Goal: Task Accomplishment & Management: Manage account settings

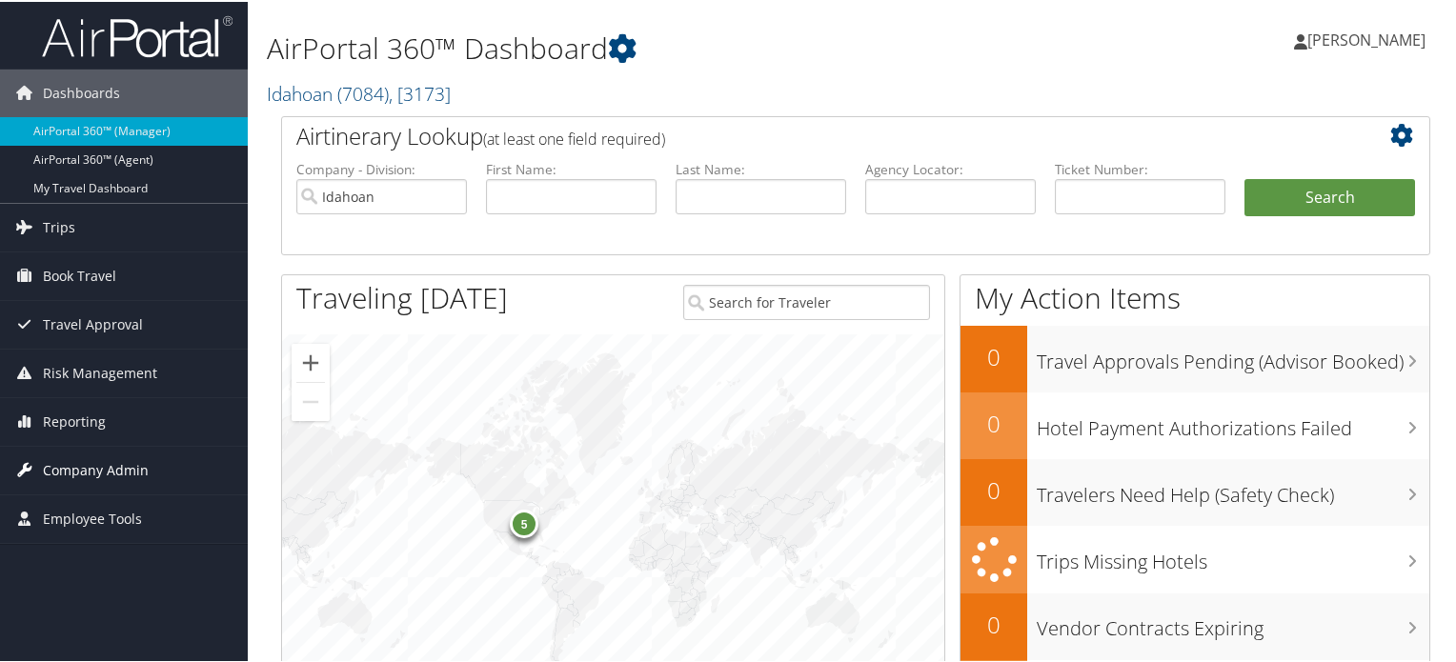
click at [127, 468] on span "Company Admin" at bounding box center [96, 469] width 106 height 48
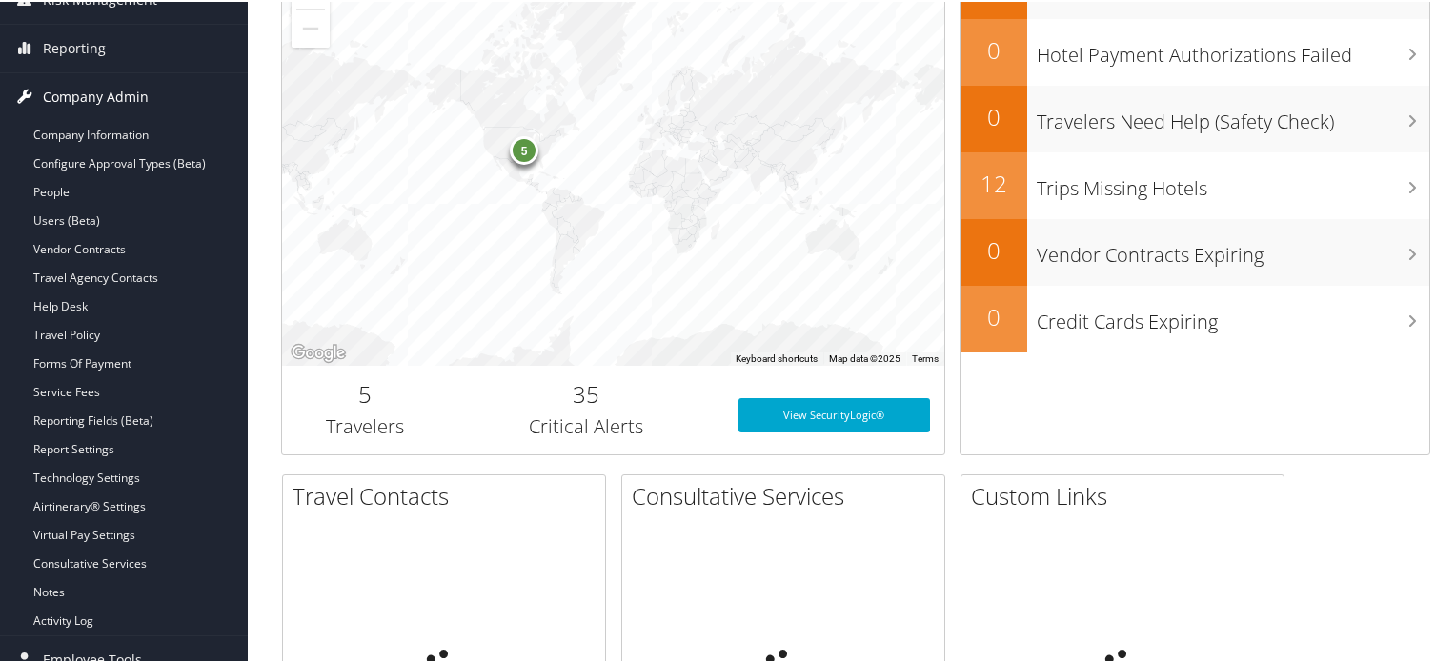
scroll to position [381, 0]
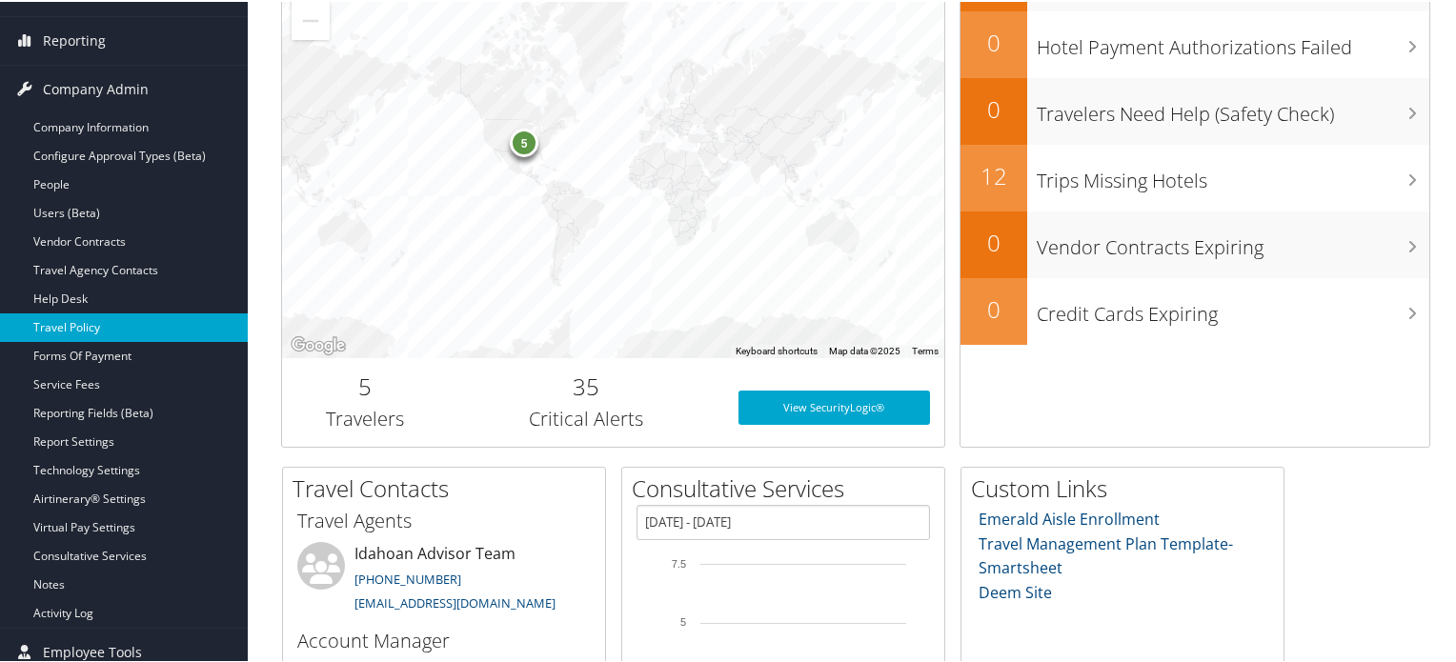
click at [93, 322] on link "Travel Policy" at bounding box center [124, 325] width 248 height 29
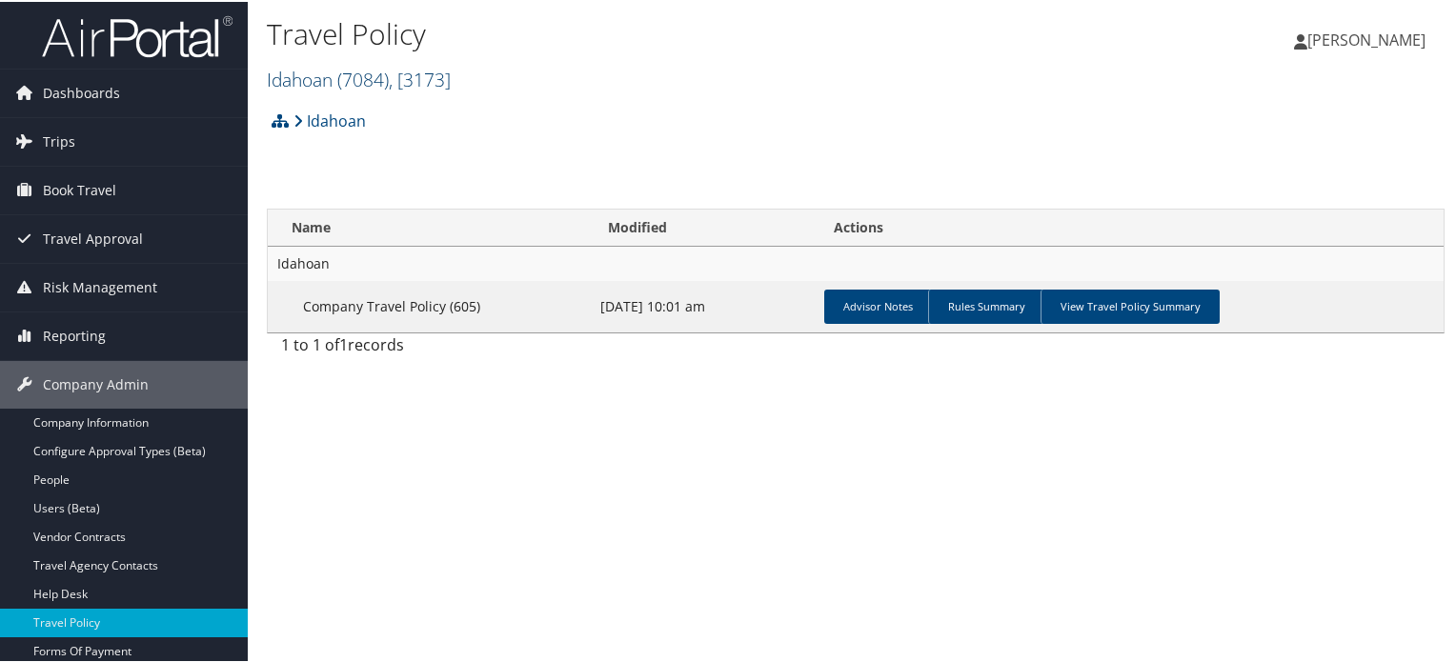
click at [443, 79] on span ", [ 3173 ]" at bounding box center [420, 78] width 62 height 26
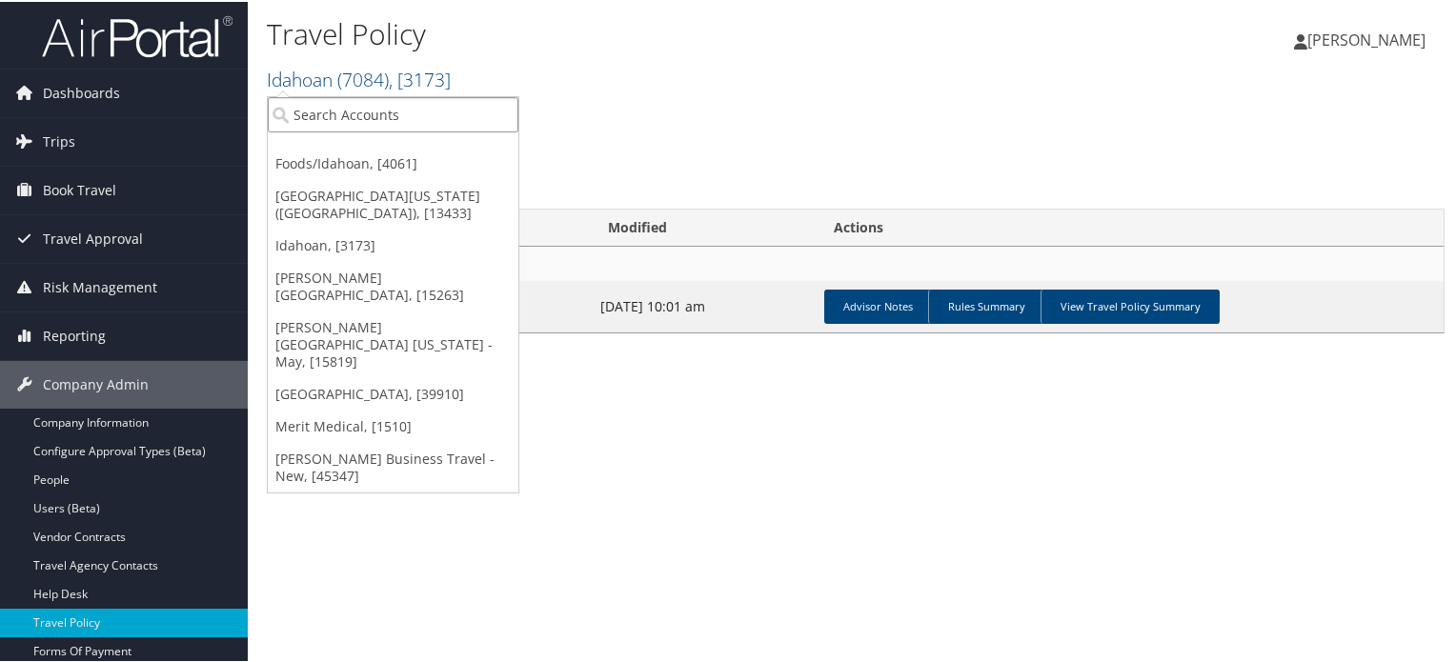
click at [427, 114] on input "search" at bounding box center [393, 112] width 251 height 35
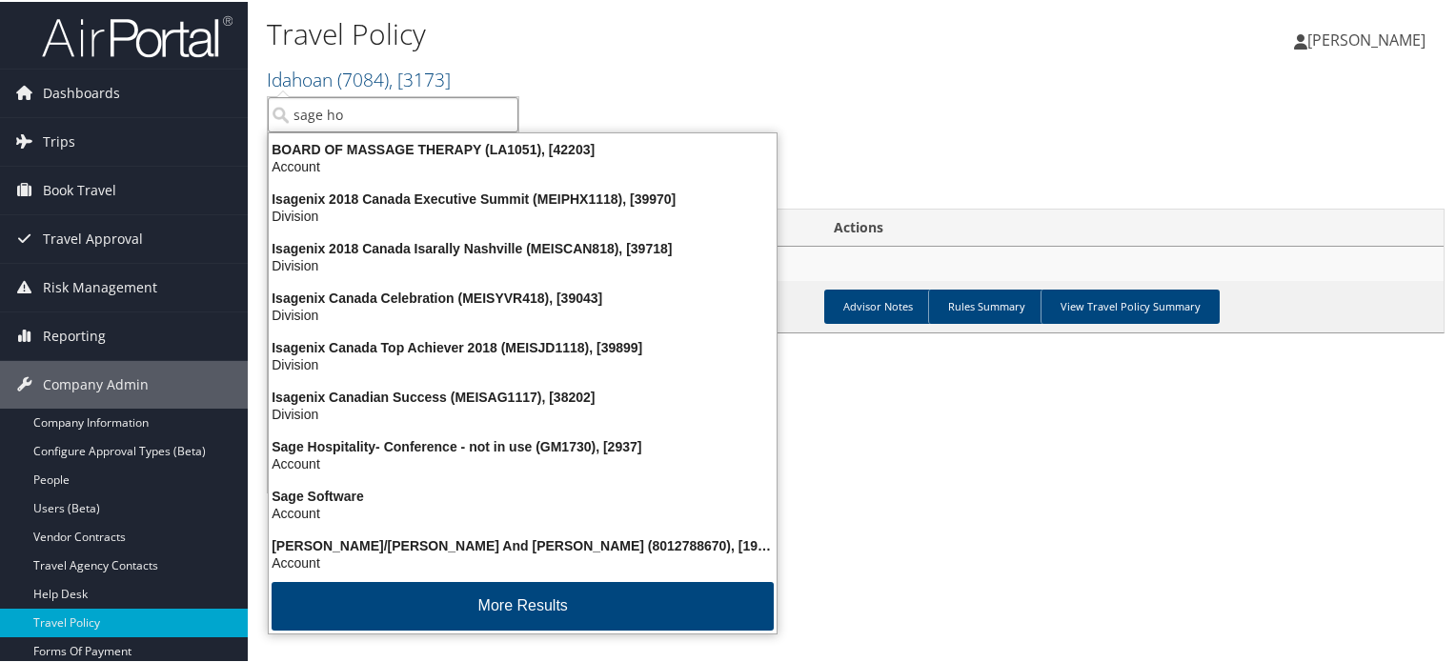
type input "sage hos"
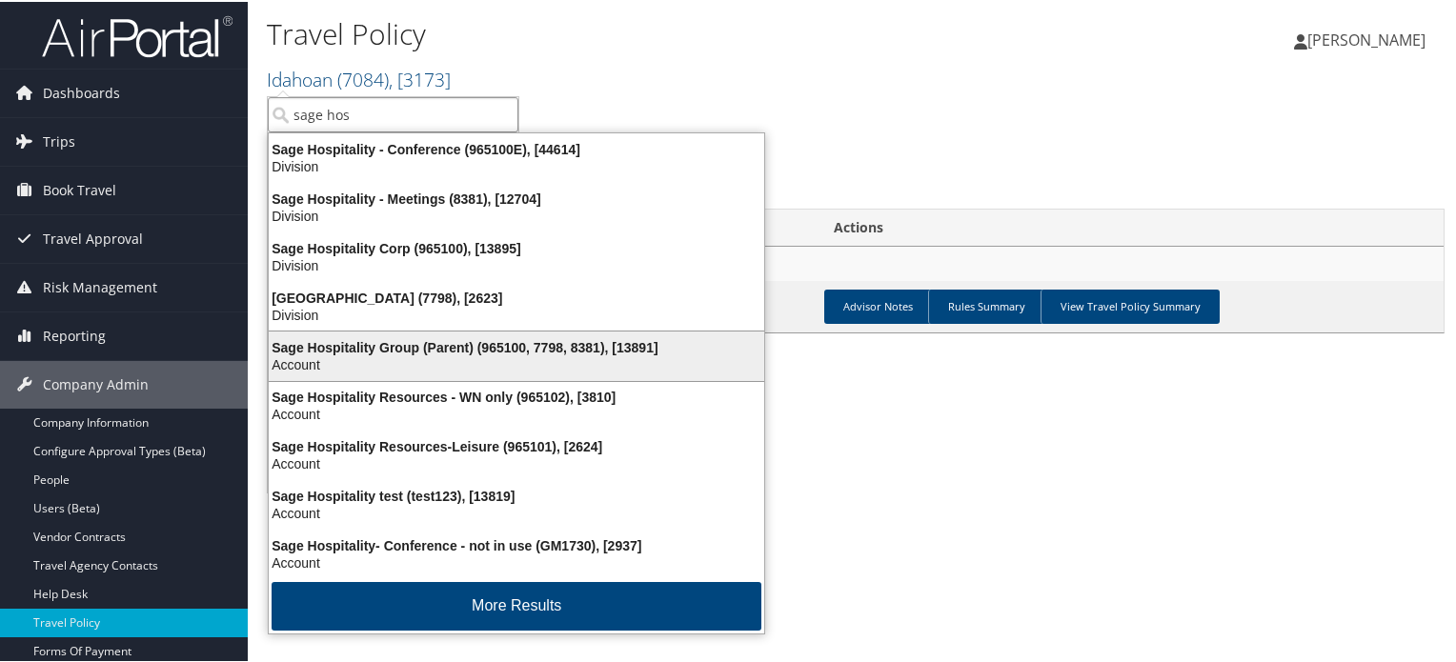
click at [427, 347] on div "Sage Hospitality Group (Parent) (965100, 7798, 8381), [13891]" at bounding box center [516, 345] width 518 height 17
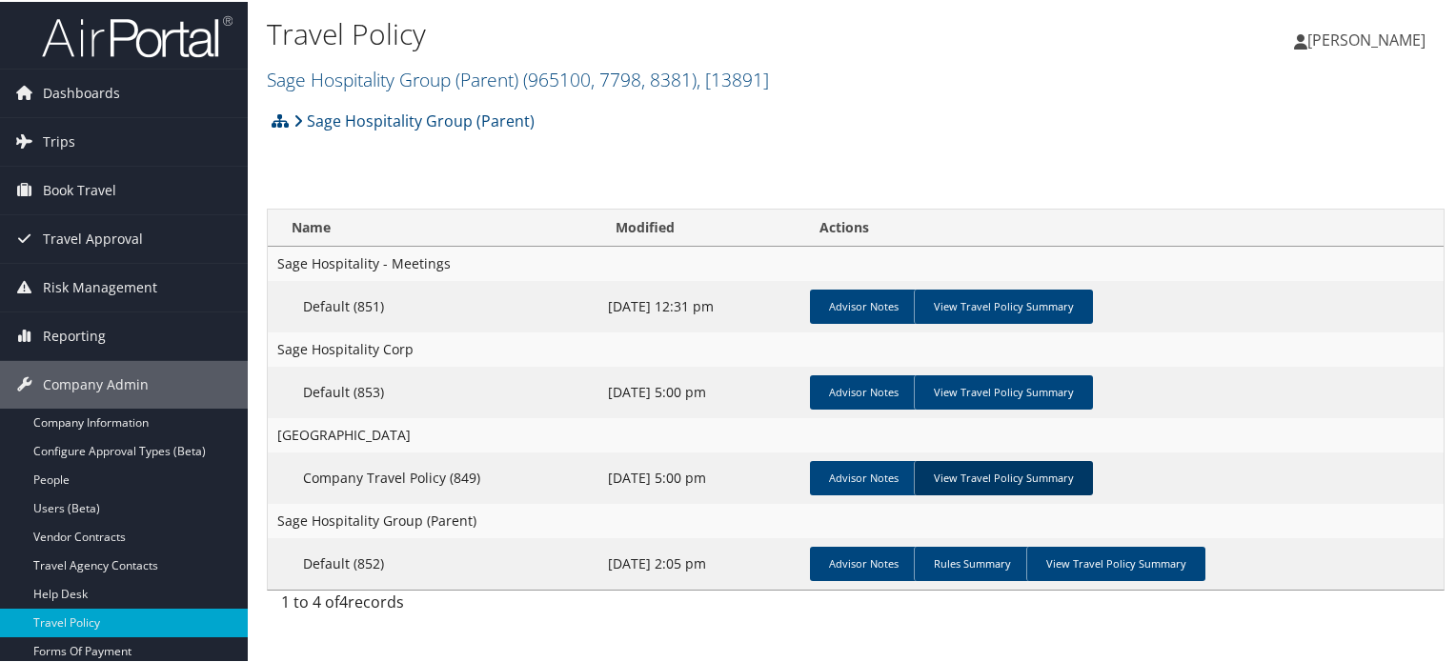
click at [1036, 476] on link "View Travel Policy Summary" at bounding box center [1003, 476] width 179 height 34
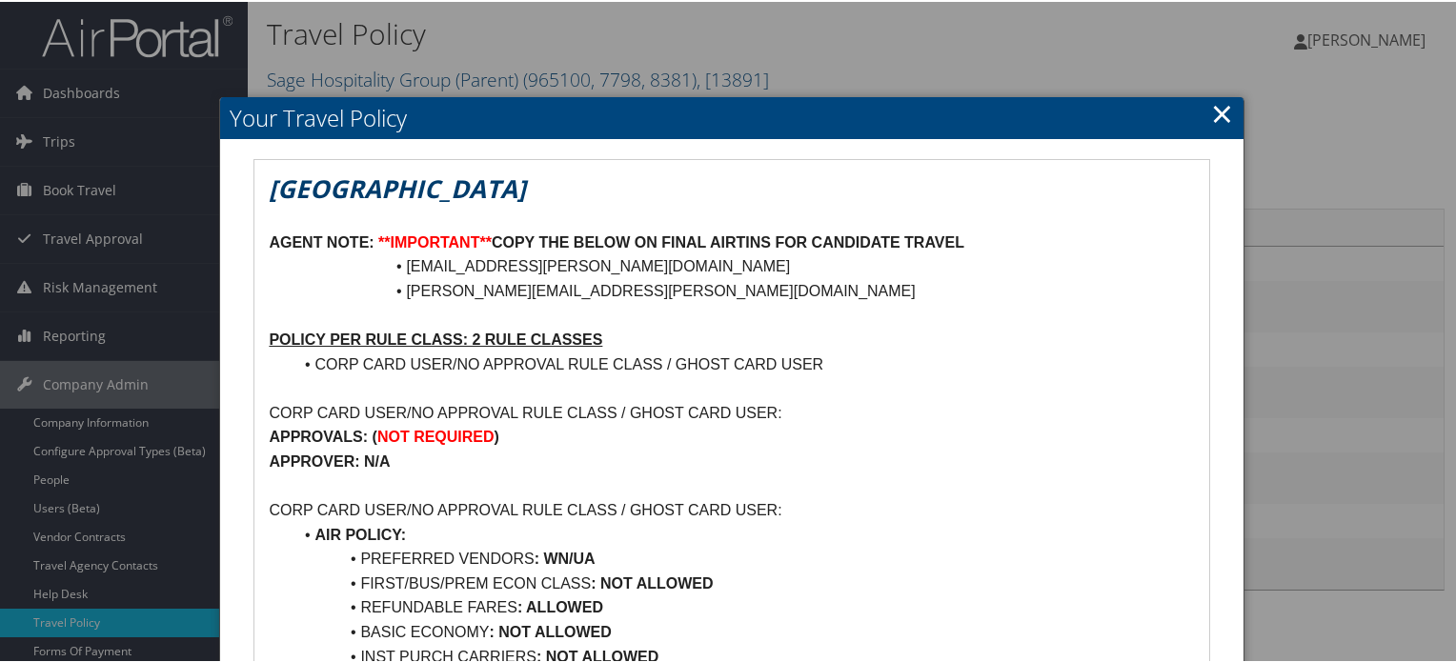
click at [1223, 114] on link "×" at bounding box center [1222, 111] width 22 height 38
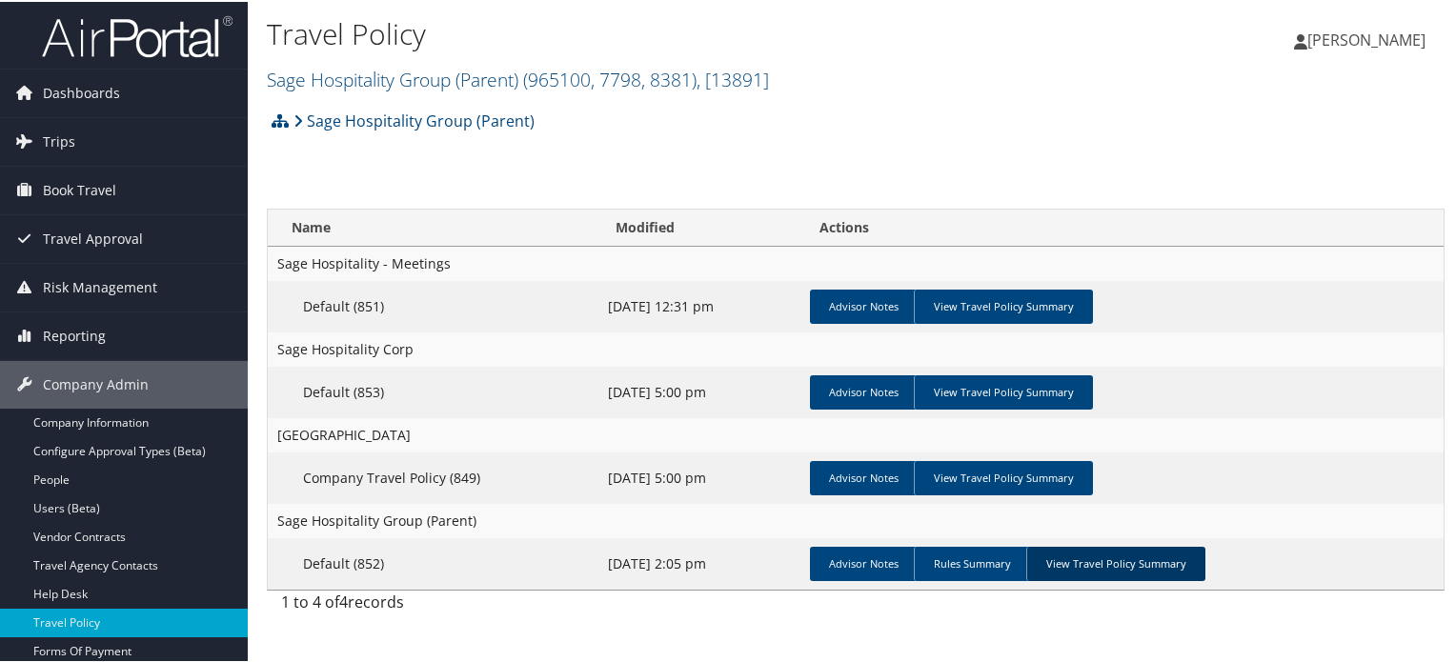
click at [1097, 554] on link "View Travel Policy Summary" at bounding box center [1115, 562] width 179 height 34
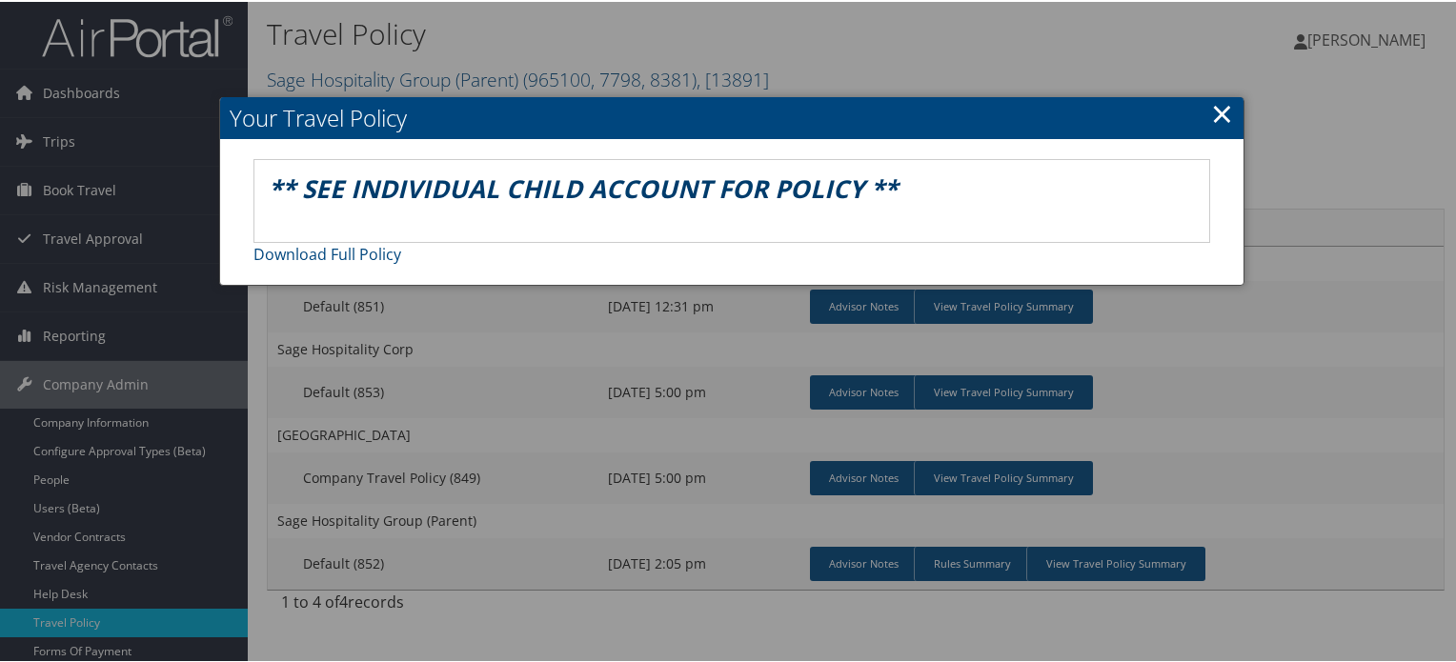
click at [1211, 110] on link "×" at bounding box center [1222, 111] width 22 height 38
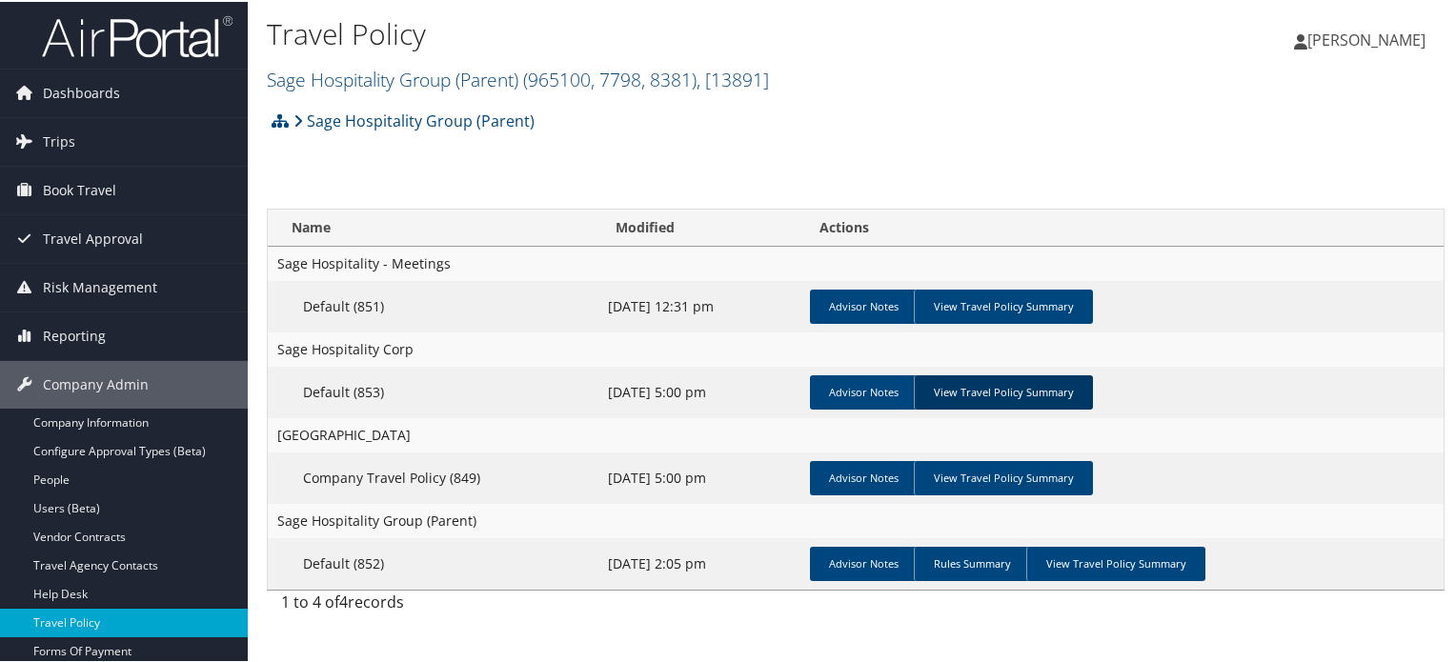
click at [1014, 388] on link "View Travel Policy Summary" at bounding box center [1003, 390] width 179 height 34
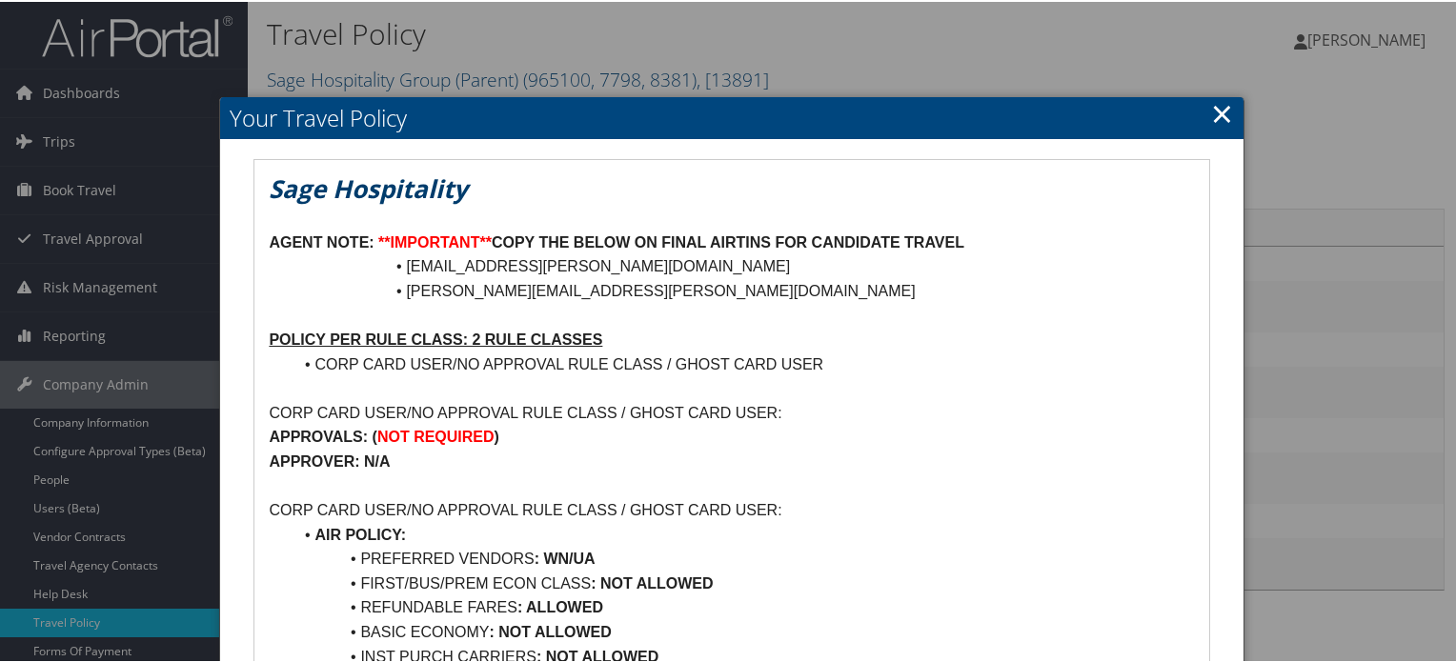
click at [1219, 110] on link "×" at bounding box center [1222, 111] width 22 height 38
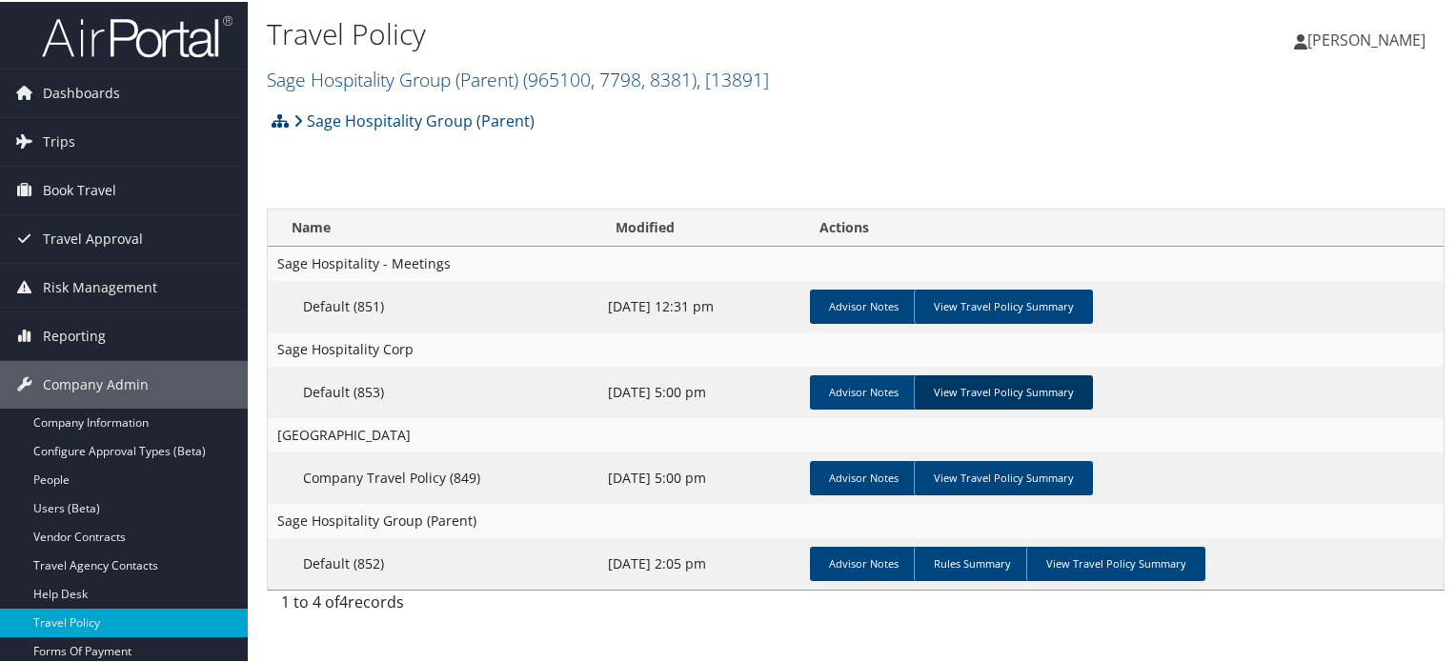
click at [1007, 399] on link "View Travel Policy Summary" at bounding box center [1003, 390] width 179 height 34
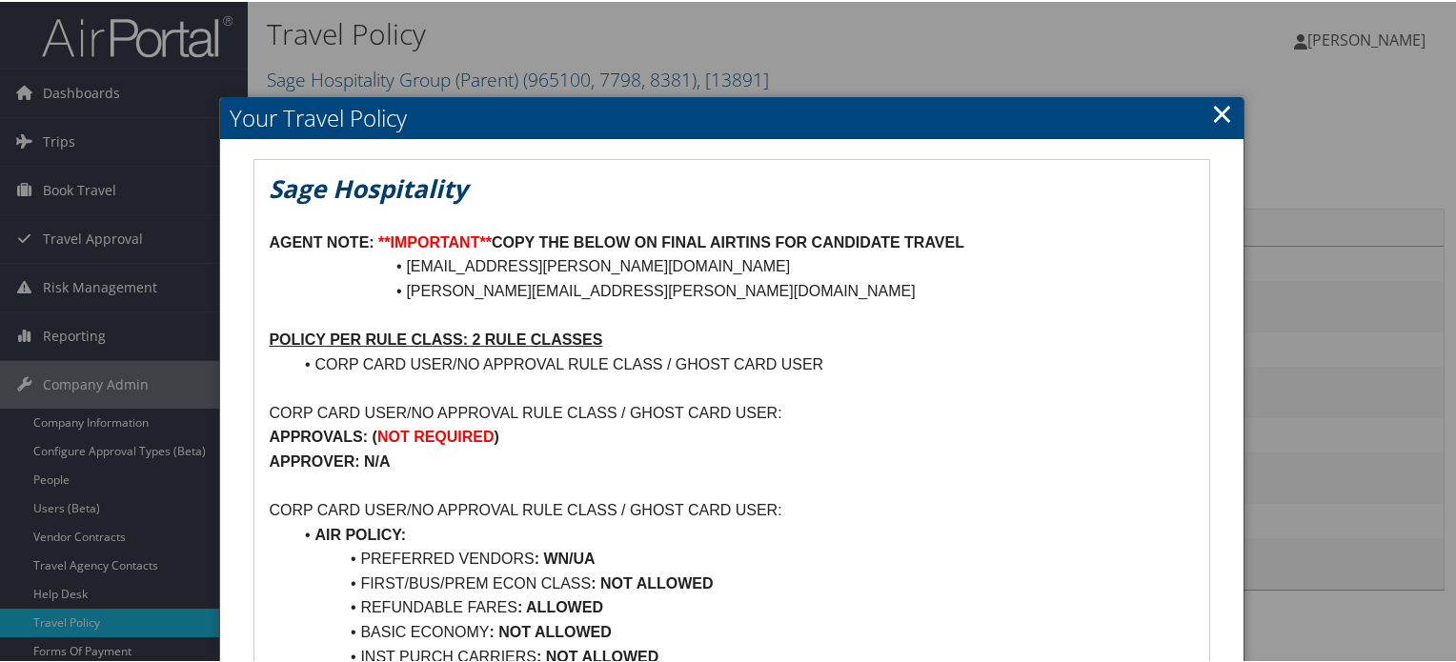
click at [1211, 113] on link "×" at bounding box center [1222, 111] width 22 height 38
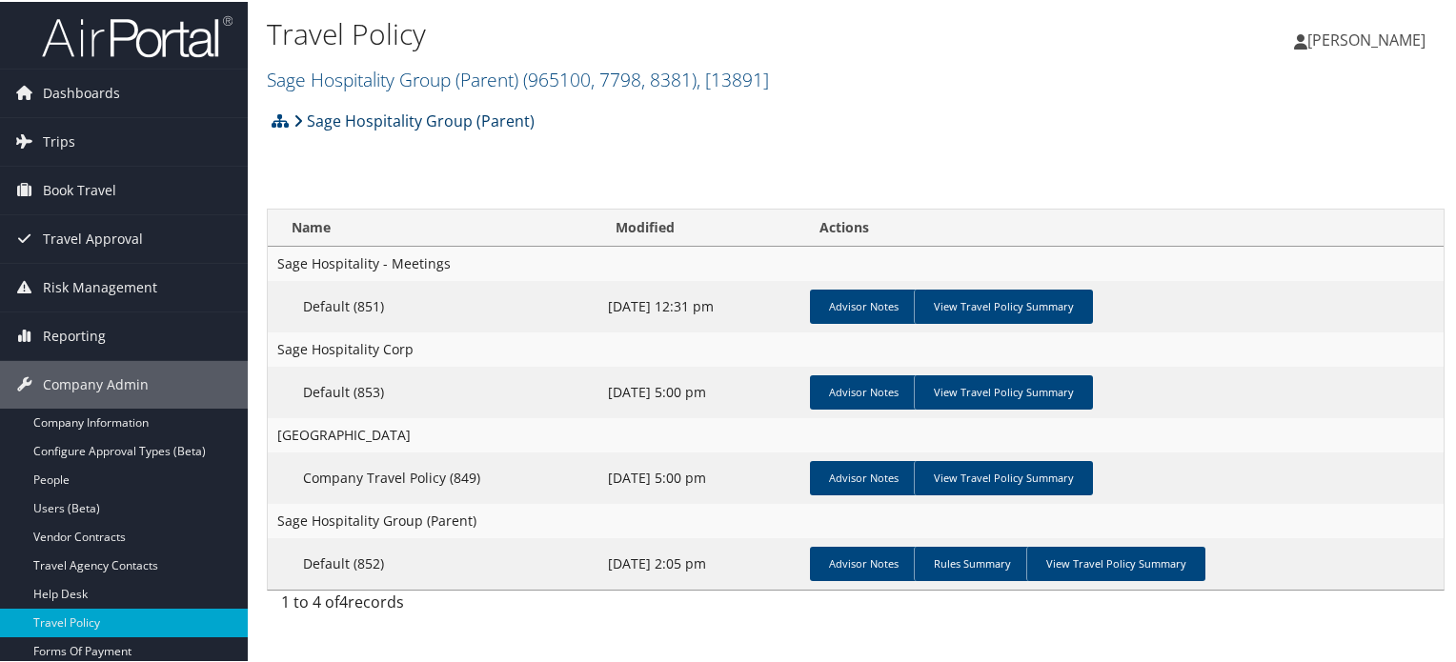
click at [499, 124] on link "Sage Hospitality Group (Parent)" at bounding box center [413, 119] width 241 height 38
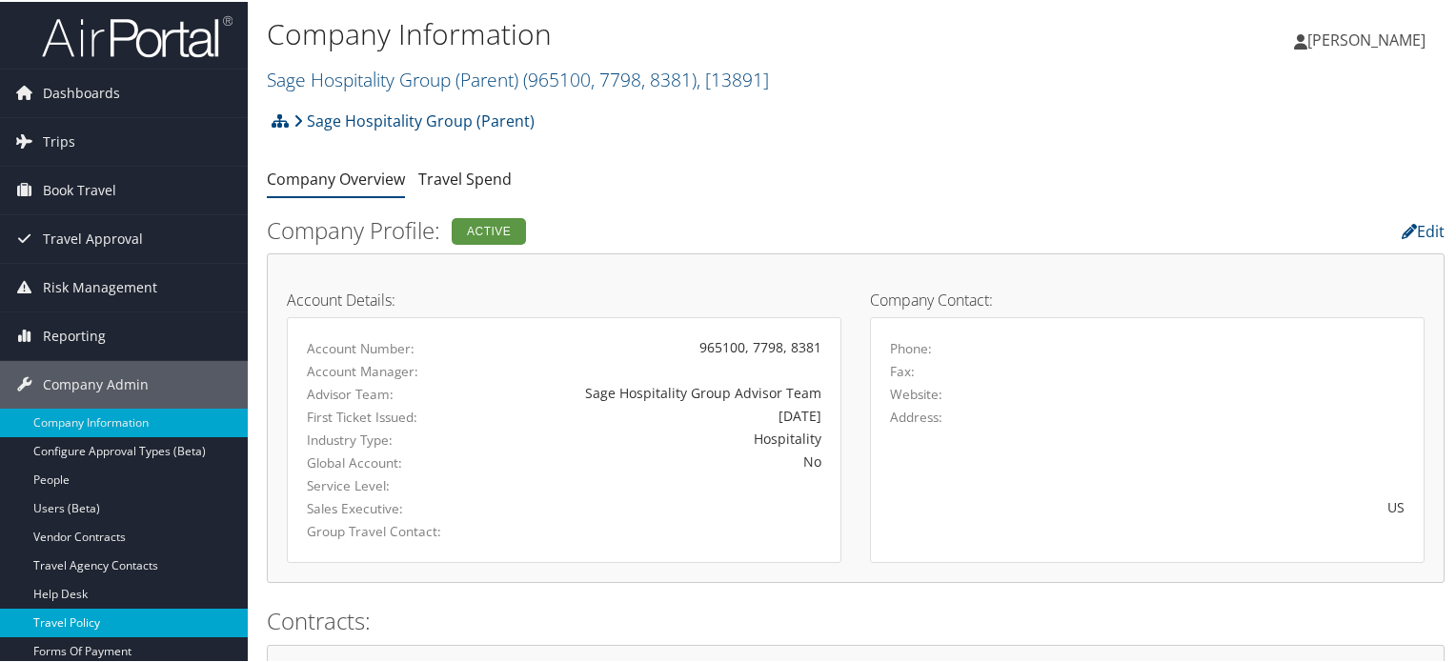
click at [88, 615] on link "Travel Policy" at bounding box center [124, 621] width 248 height 29
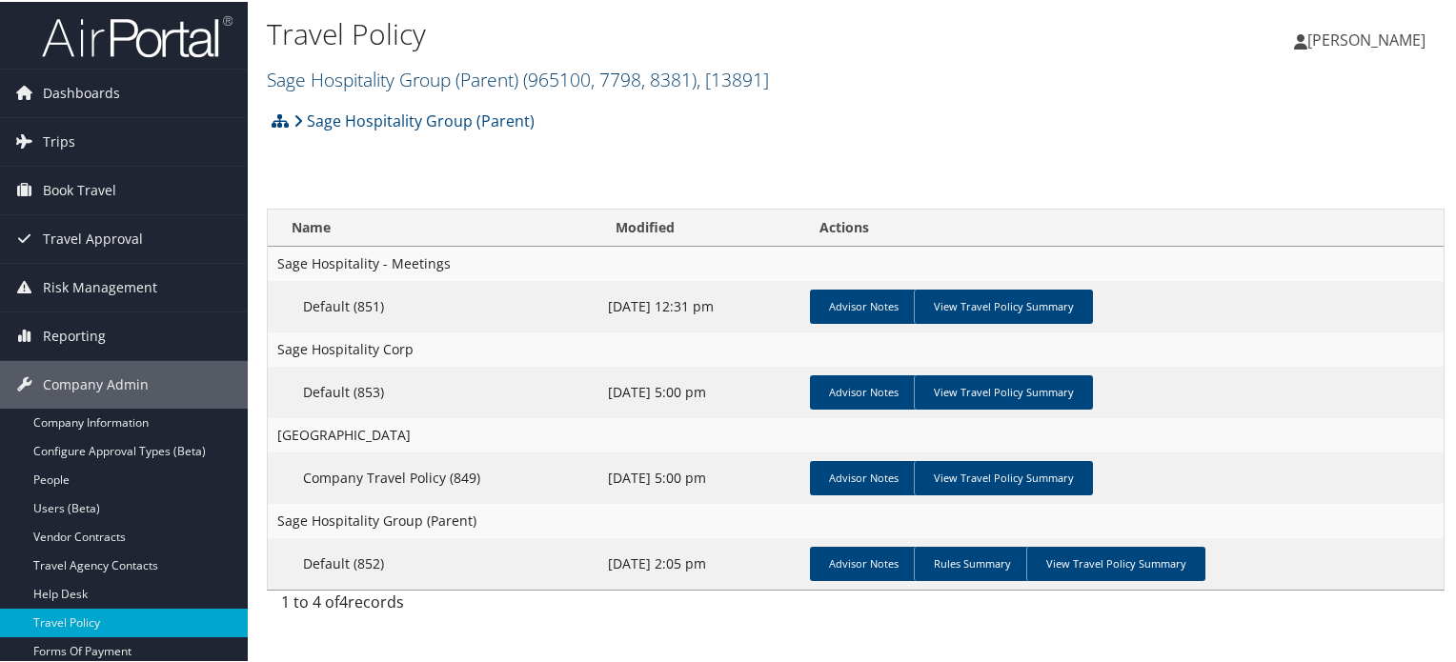
click at [572, 74] on span "( 965100, 7798, 8381 )" at bounding box center [609, 78] width 173 height 26
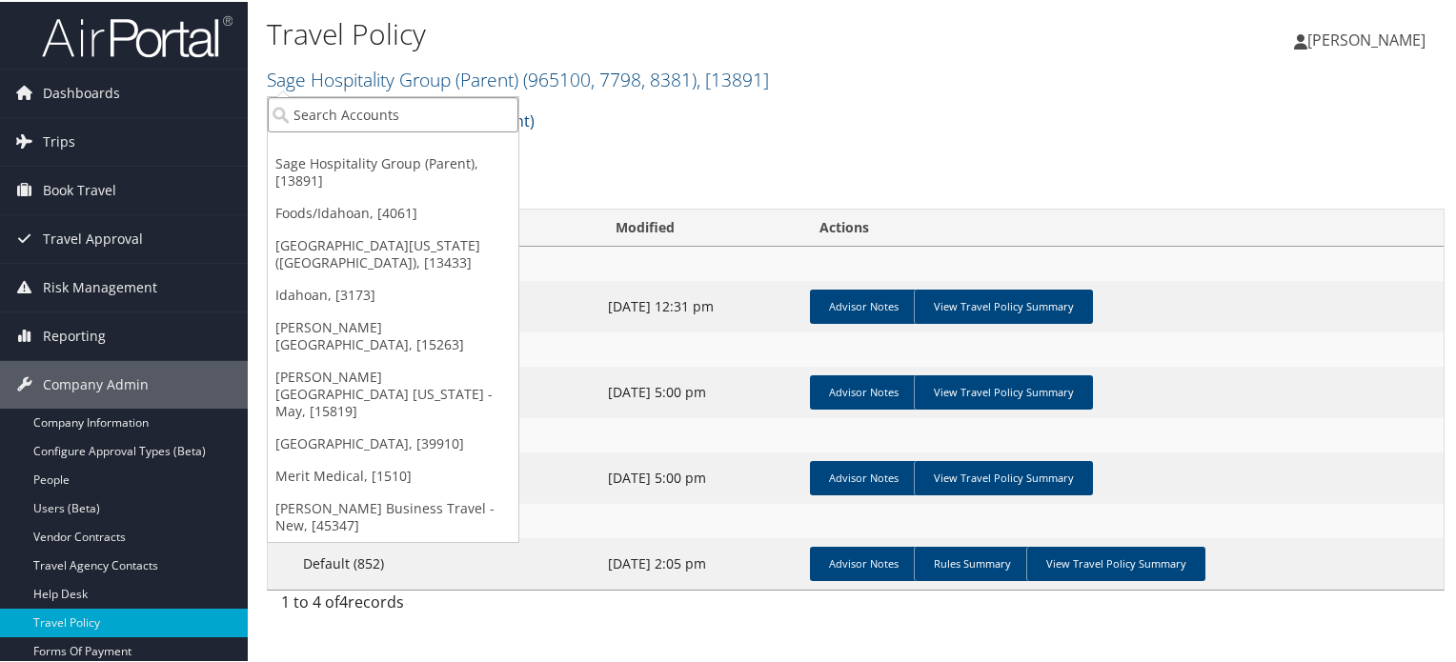
click at [376, 121] on input "search" at bounding box center [393, 112] width 251 height 35
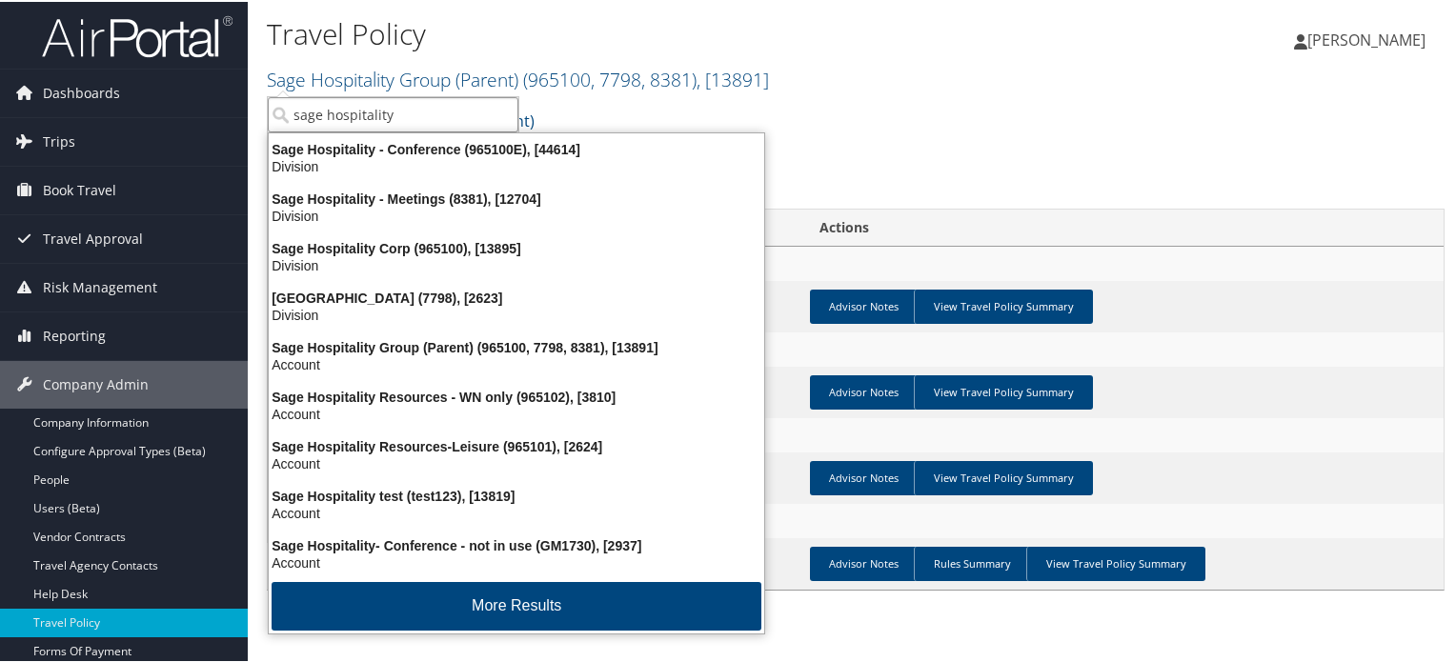
type input "sage hospitality"
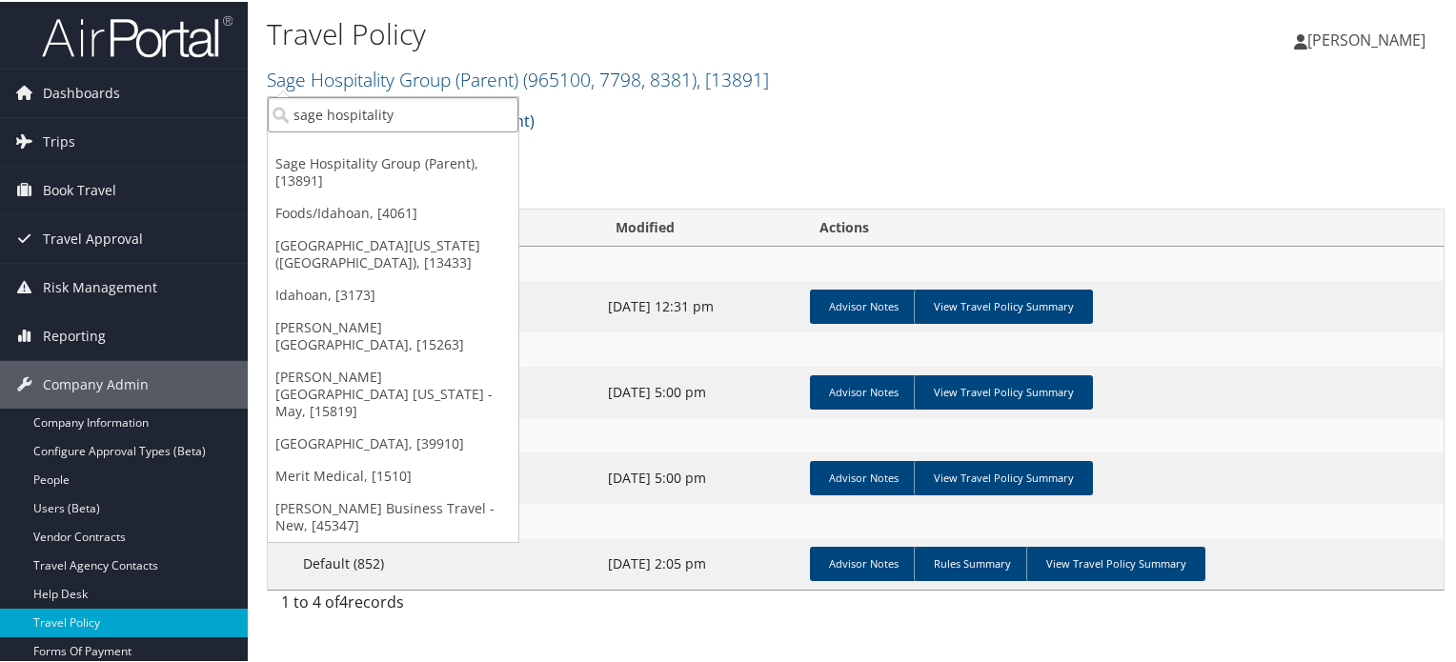
click at [404, 118] on input "sage hospitality" at bounding box center [393, 112] width 251 height 35
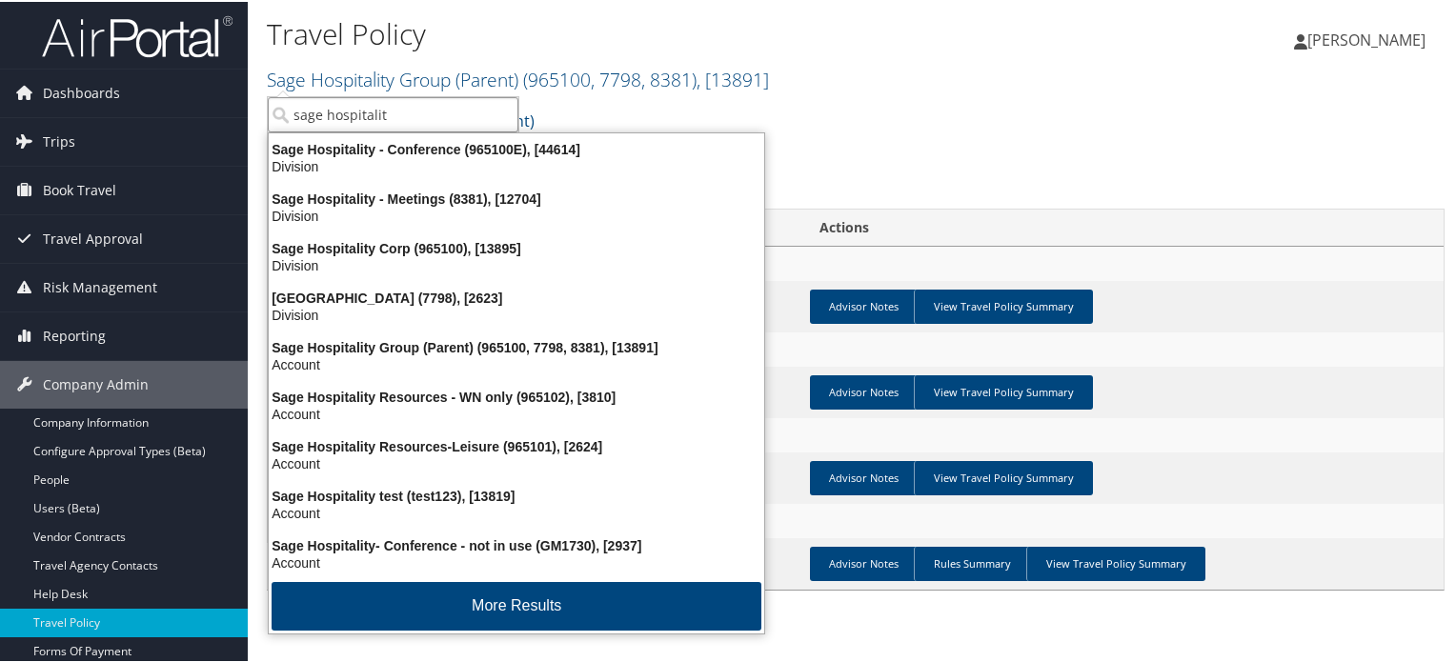
type input "sage hospitality"
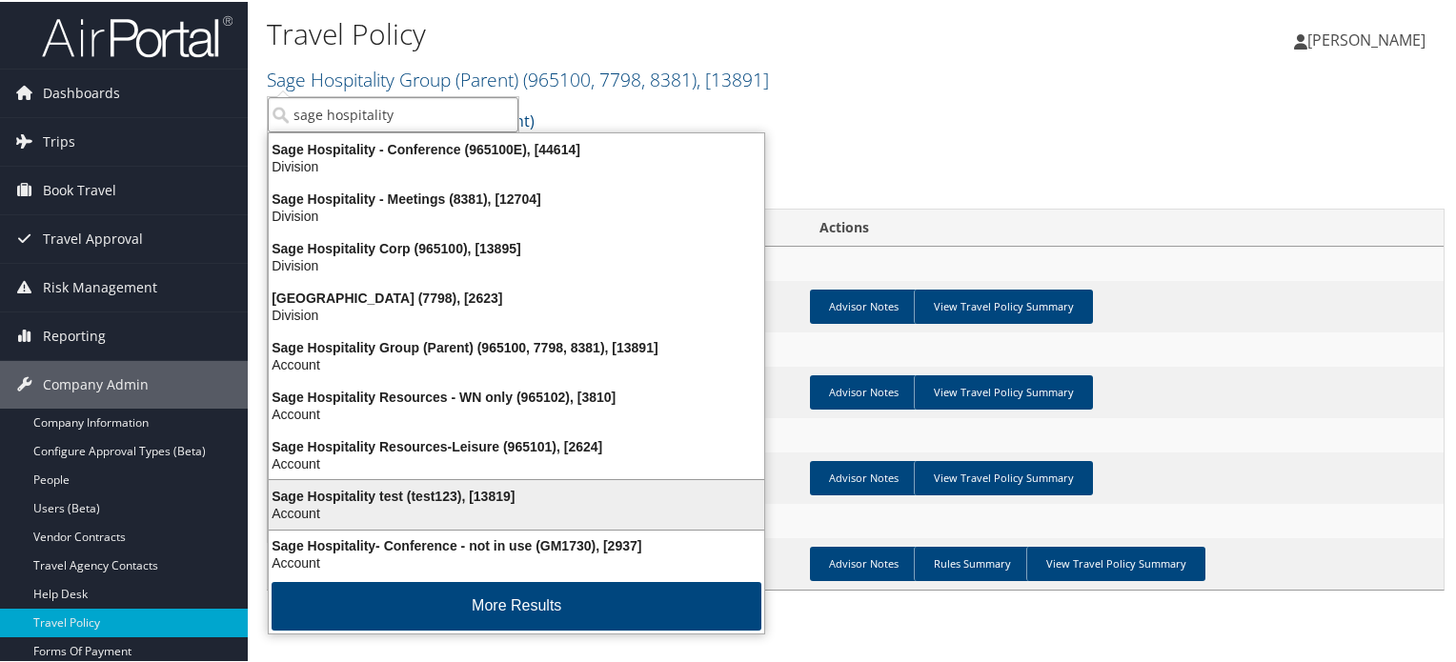
scroll to position [3, 0]
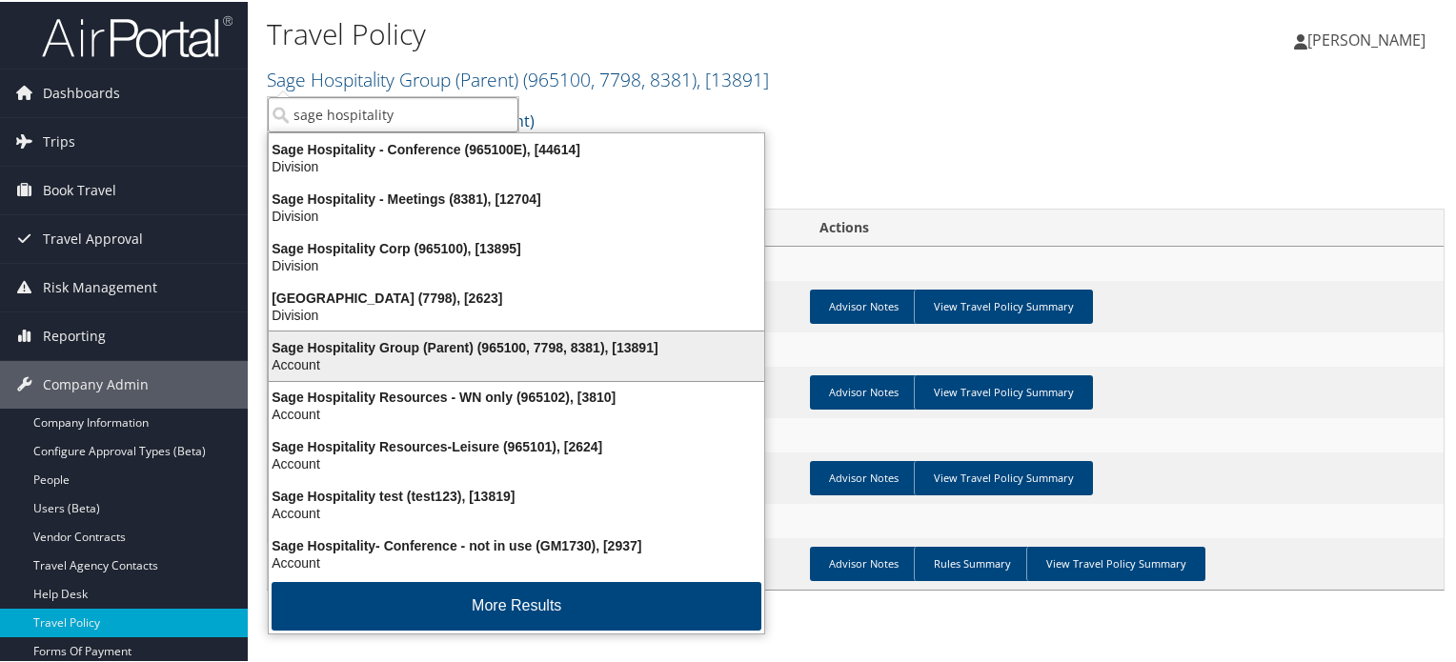
click at [434, 354] on div "Account" at bounding box center [516, 362] width 518 height 17
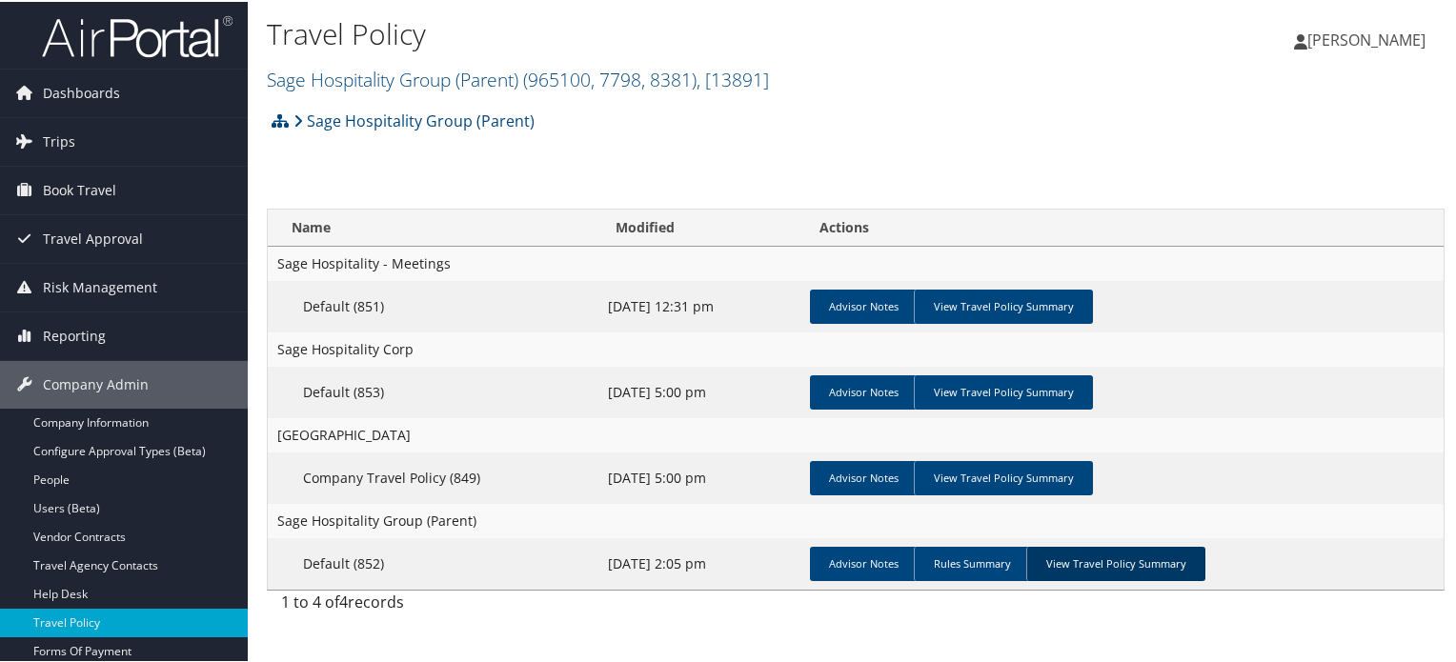
click at [1114, 569] on link "View Travel Policy Summary" at bounding box center [1115, 562] width 179 height 34
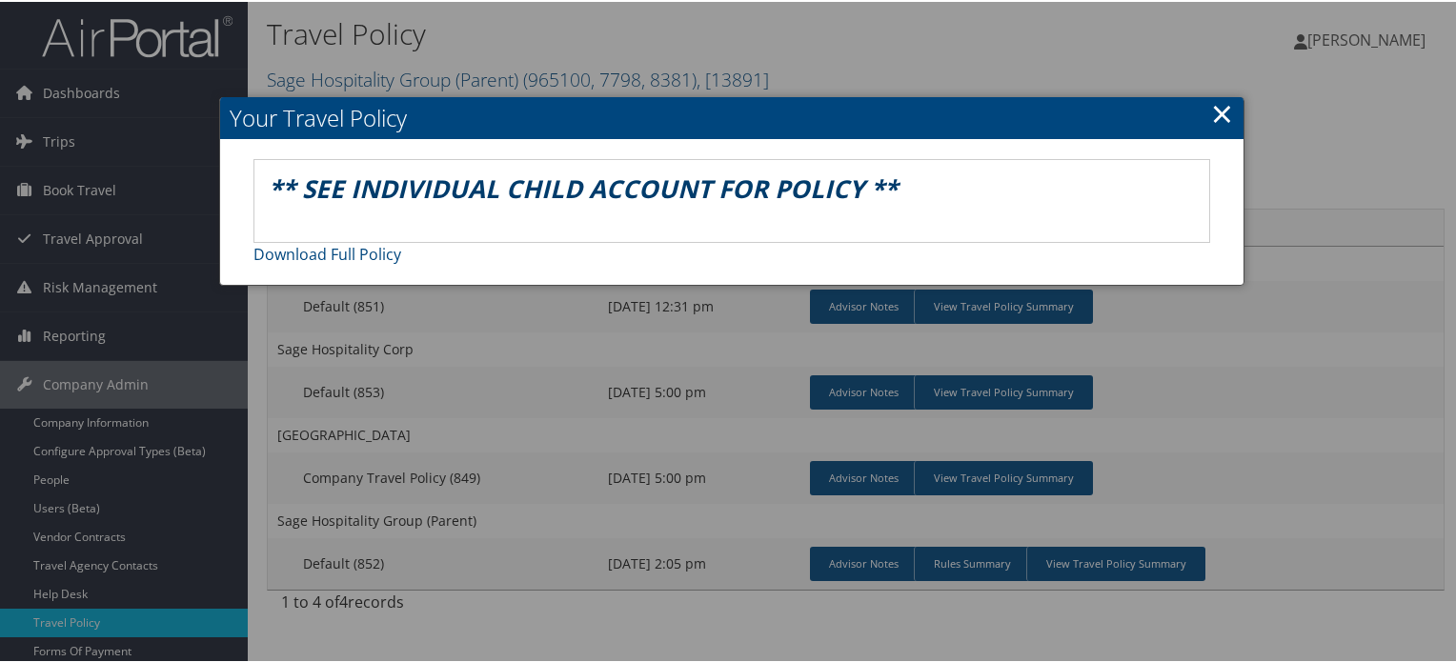
click at [1215, 103] on link "×" at bounding box center [1222, 111] width 22 height 38
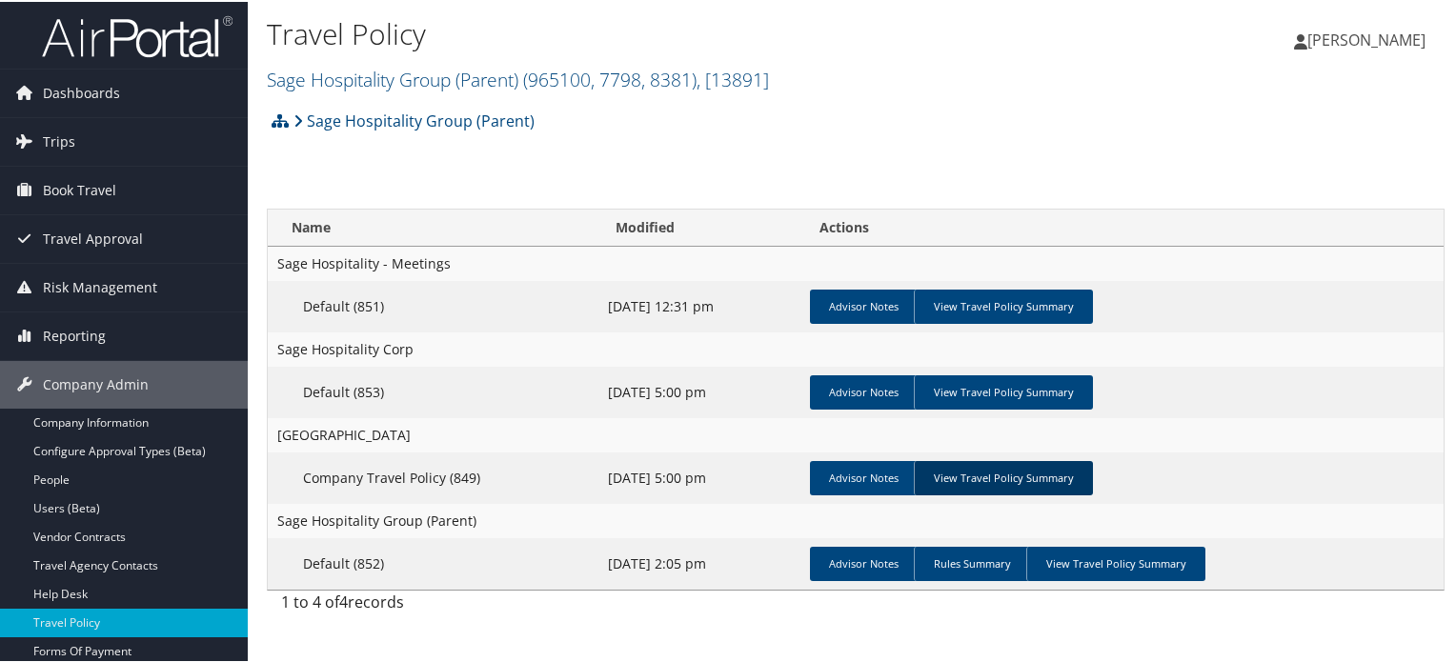
click at [1020, 483] on link "View Travel Policy Summary" at bounding box center [1003, 476] width 179 height 34
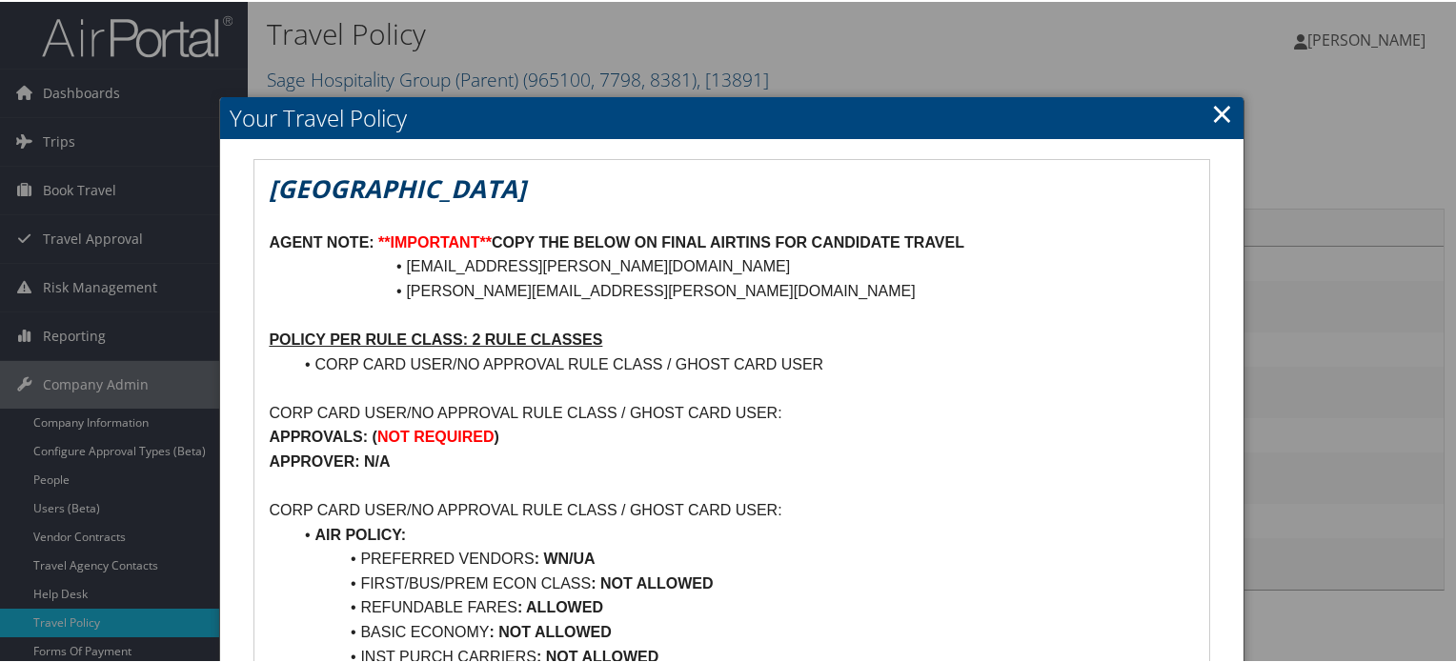
click at [1212, 106] on link "×" at bounding box center [1222, 111] width 22 height 38
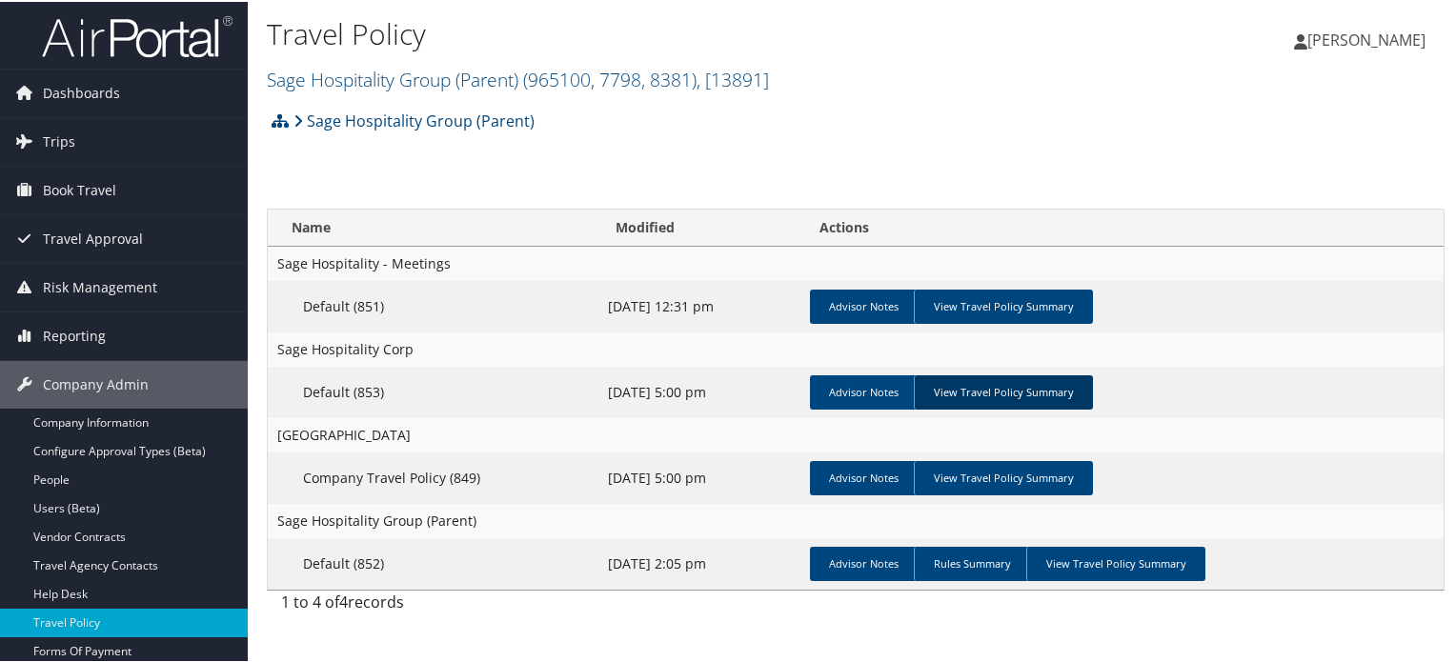
click at [993, 395] on link "View Travel Policy Summary" at bounding box center [1003, 390] width 179 height 34
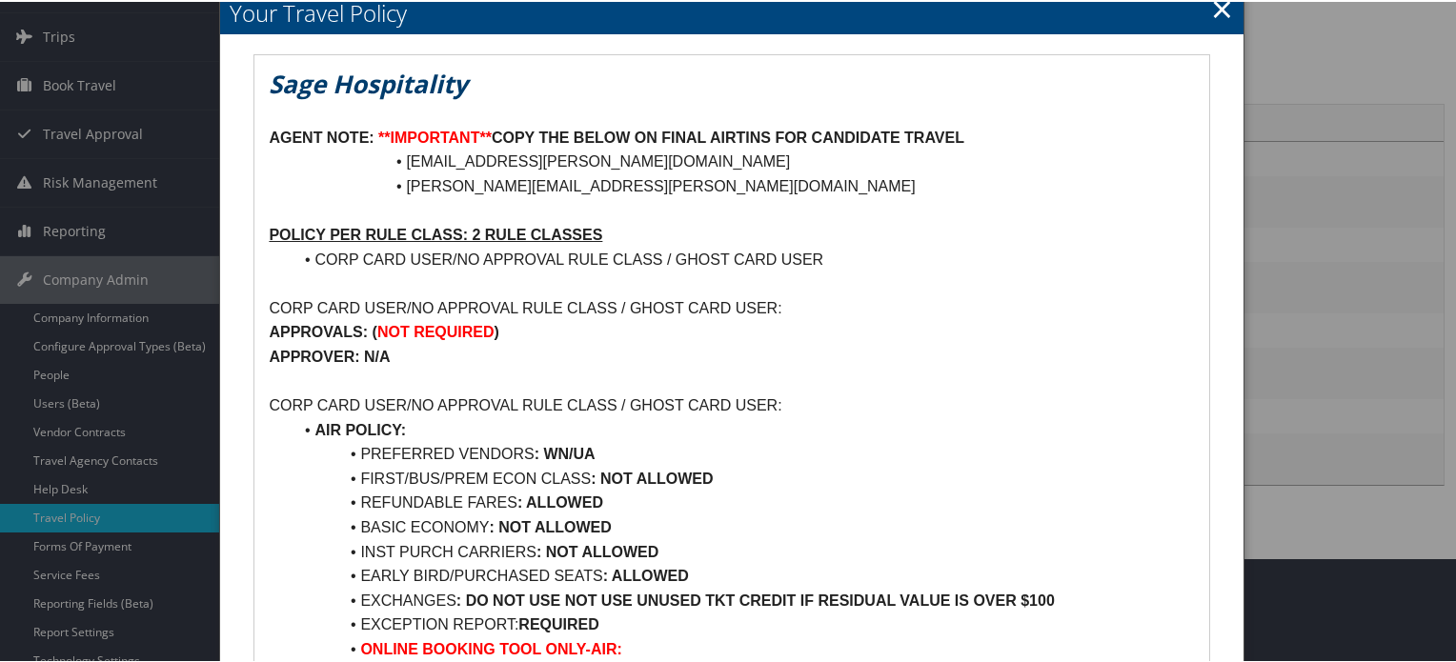
scroll to position [95, 0]
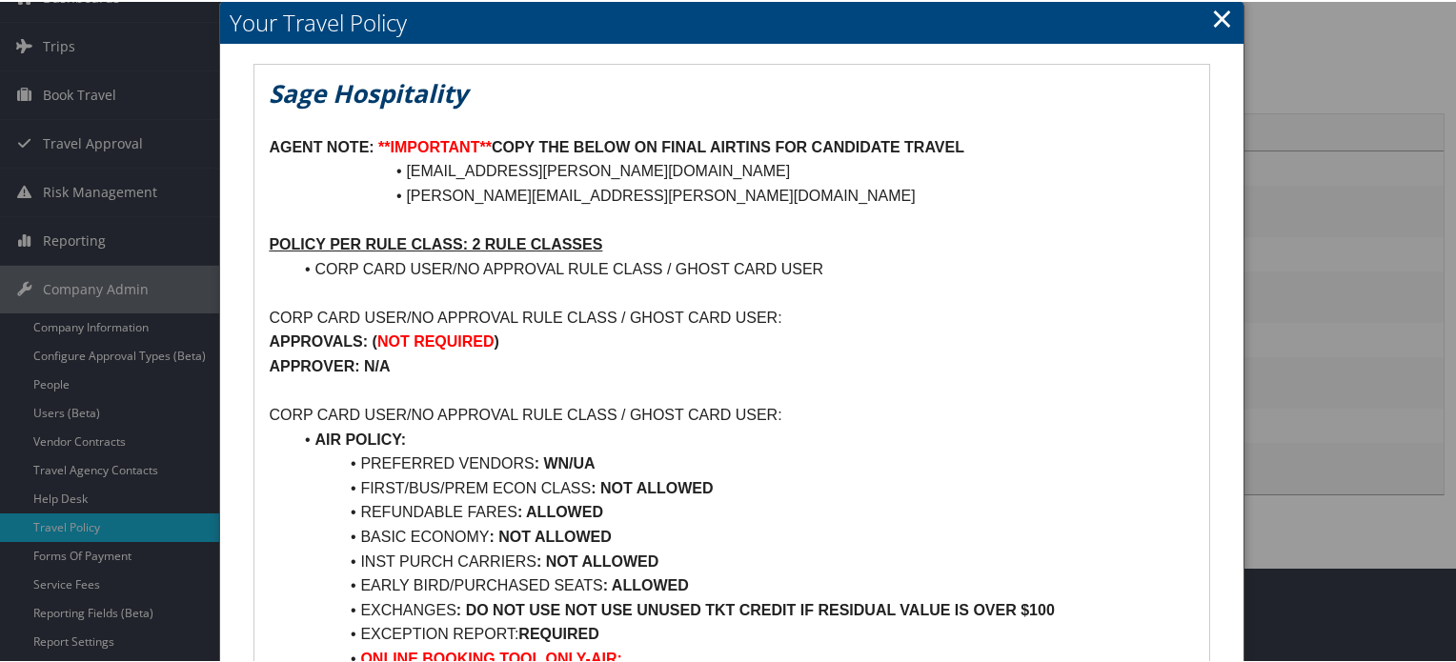
click at [1215, 4] on link "×" at bounding box center [1222, 16] width 22 height 38
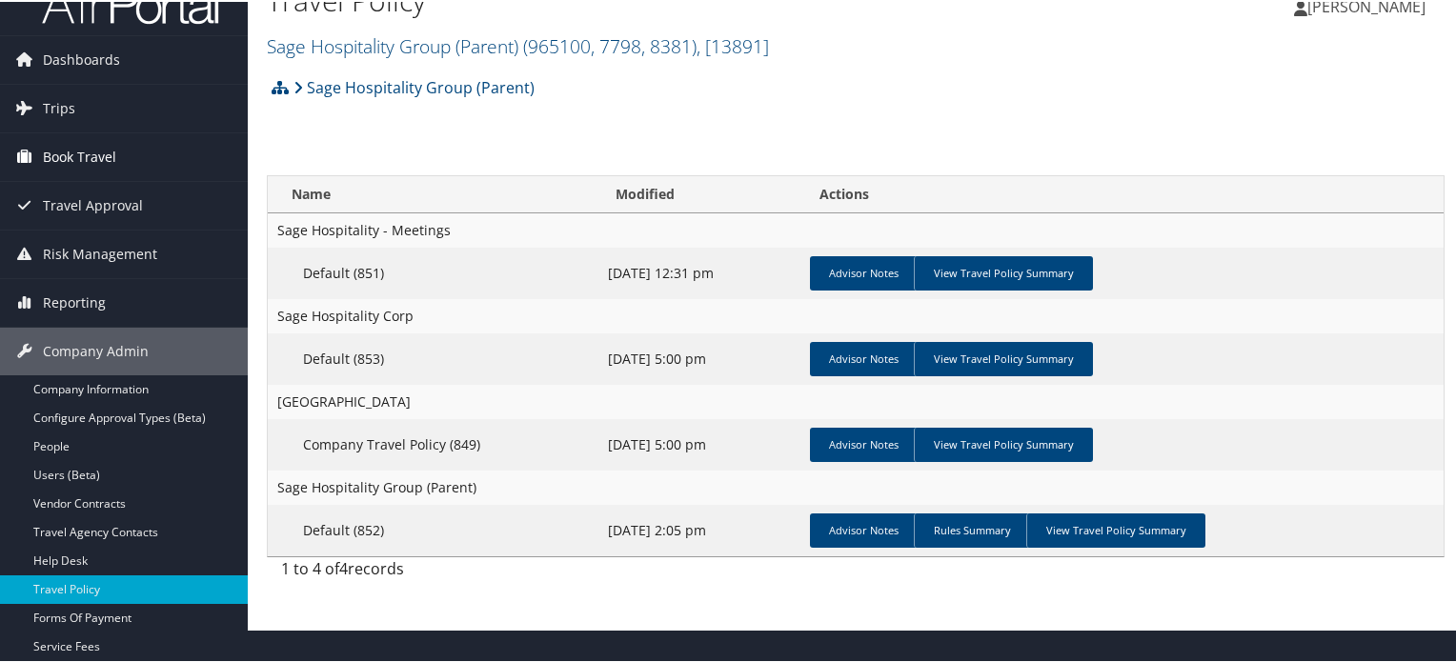
scroll to position [0, 0]
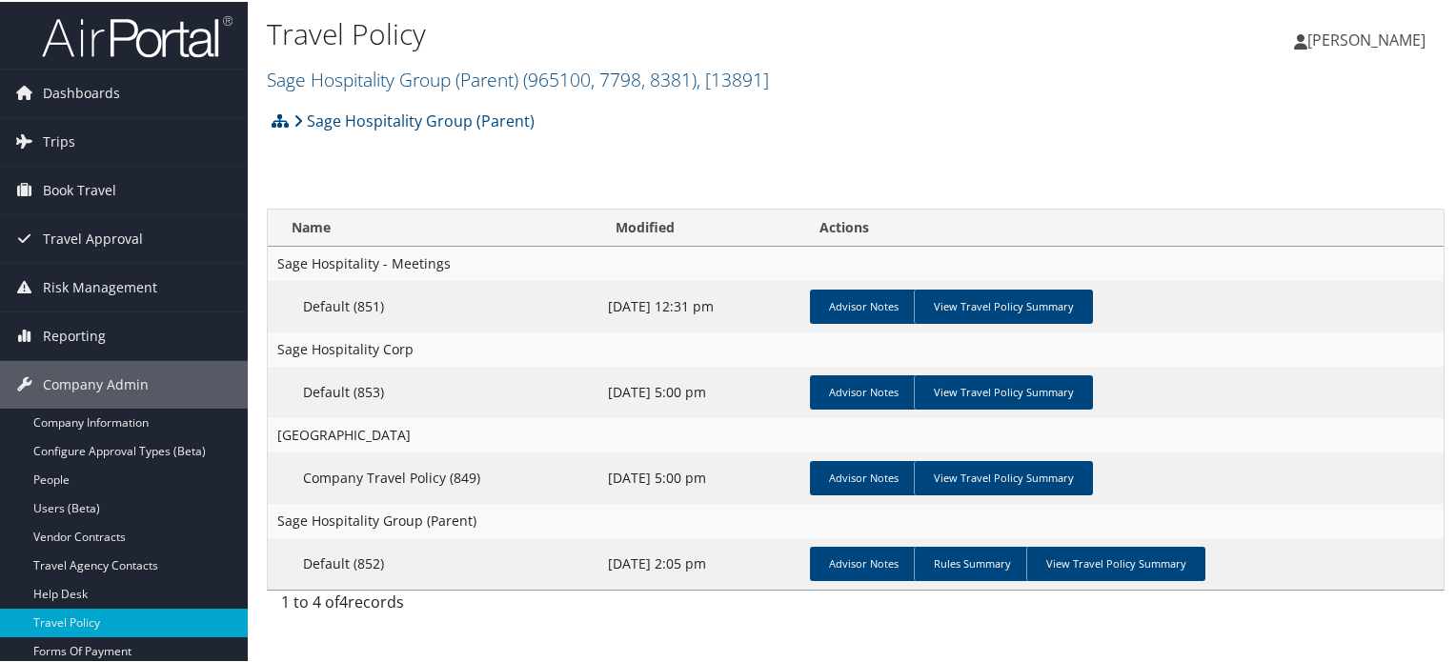
click at [88, 16] on img at bounding box center [137, 34] width 191 height 45
